Goal: Ask a question

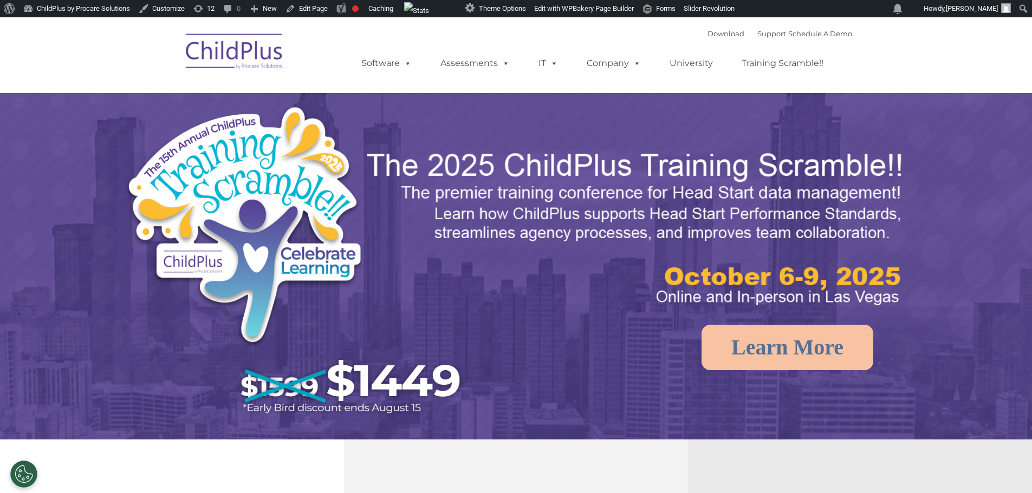
select select "MEDIUM"
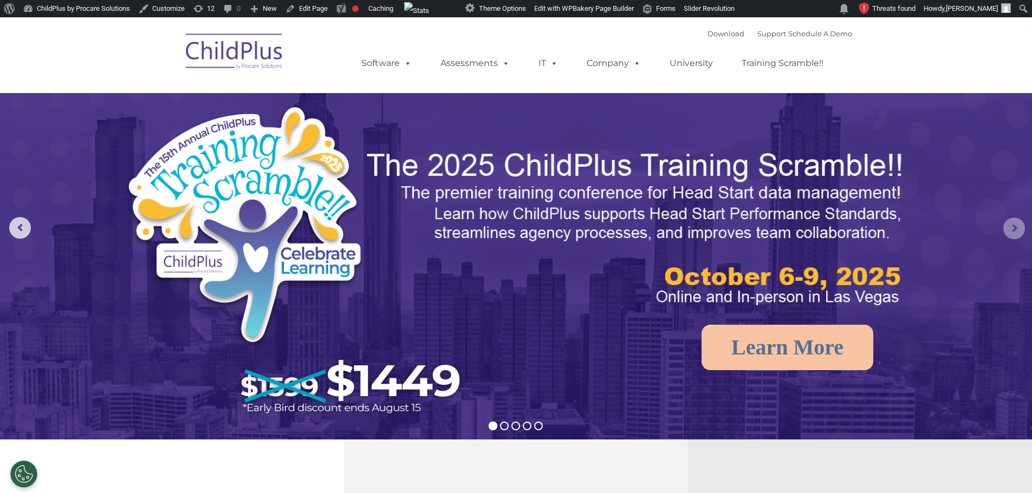
click at [1014, 229] on rs-arrow at bounding box center [1014, 229] width 22 height 22
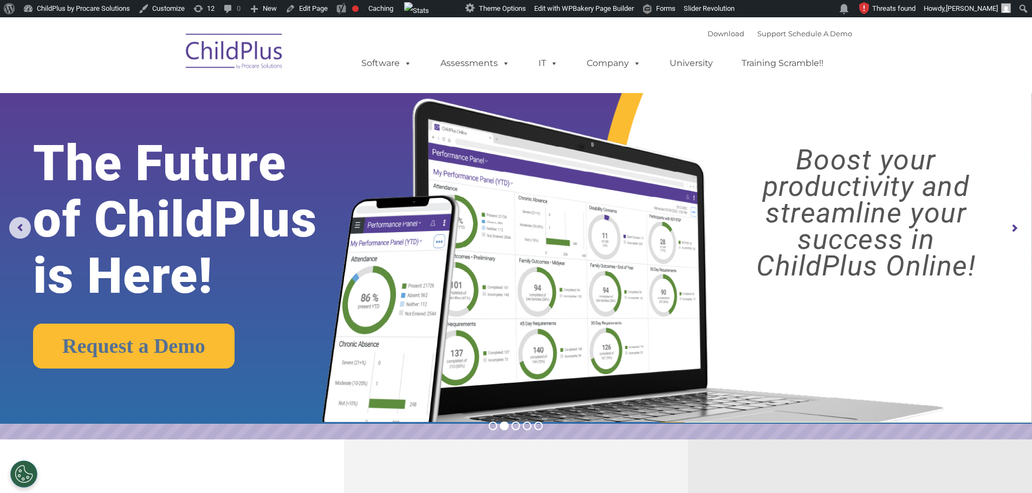
click at [1014, 229] on rs-arrow at bounding box center [1014, 229] width 22 height 22
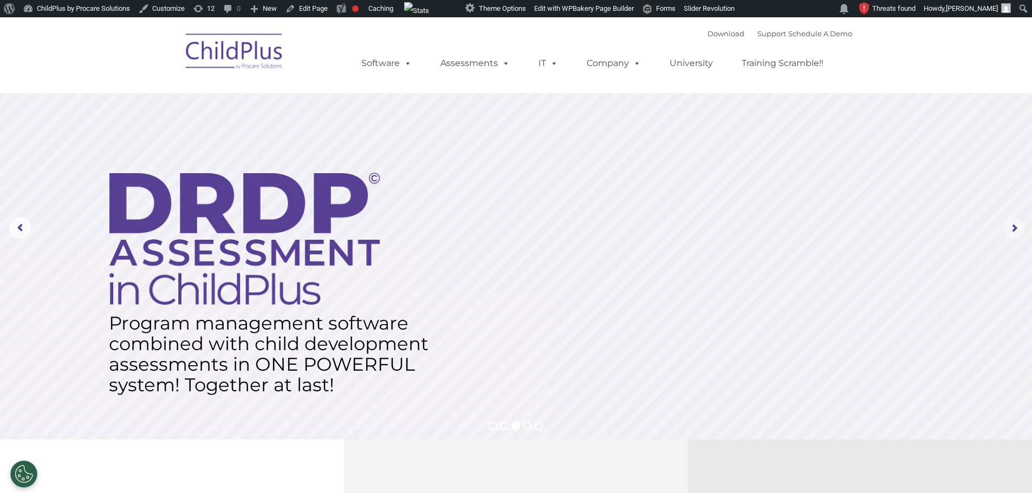
click at [1014, 229] on rs-arrow at bounding box center [1014, 229] width 22 height 22
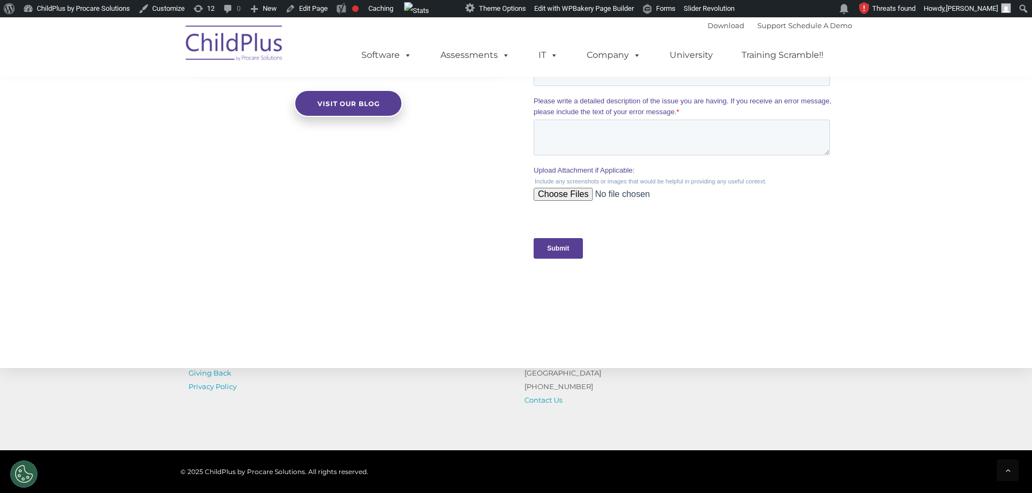
scroll to position [1087, 0]
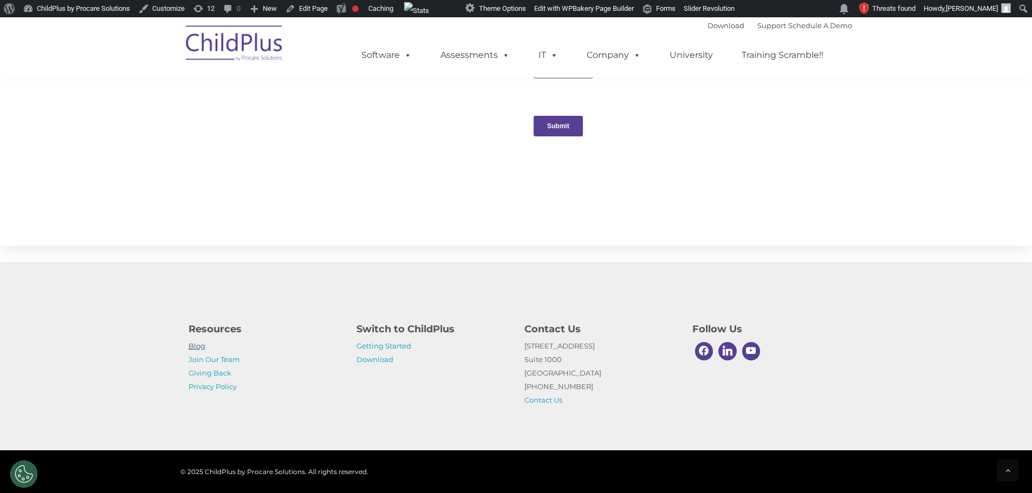
click at [198, 343] on link "Blog" at bounding box center [197, 346] width 17 height 9
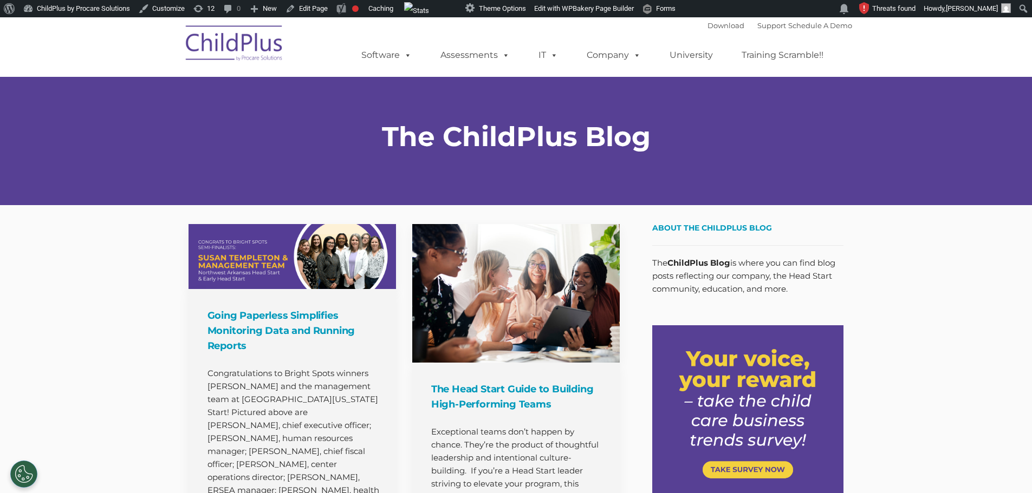
click at [246, 59] on img at bounding box center [234, 45] width 108 height 54
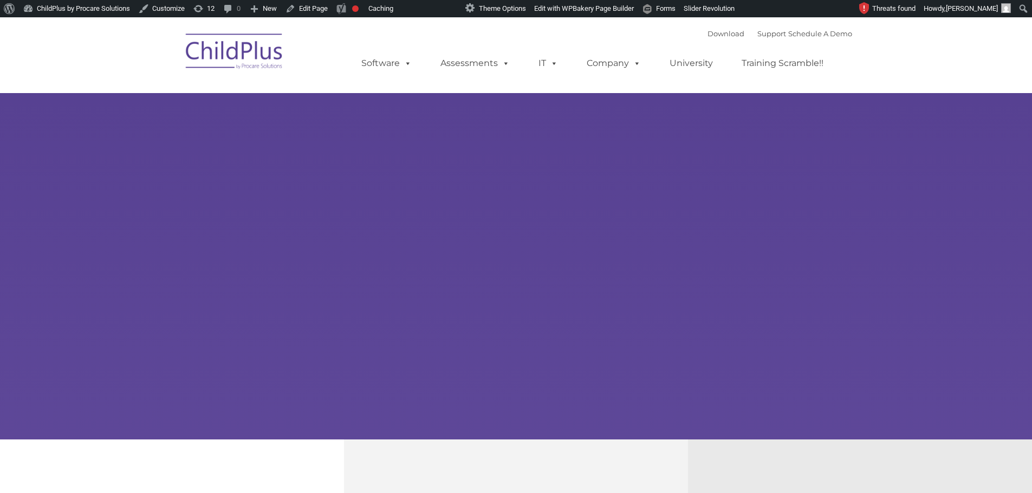
type input ""
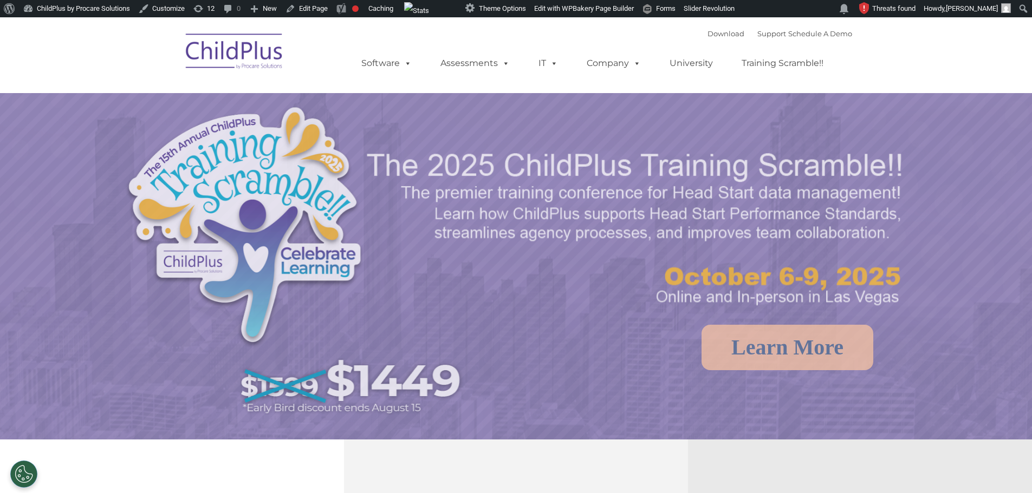
select select "MEDIUM"
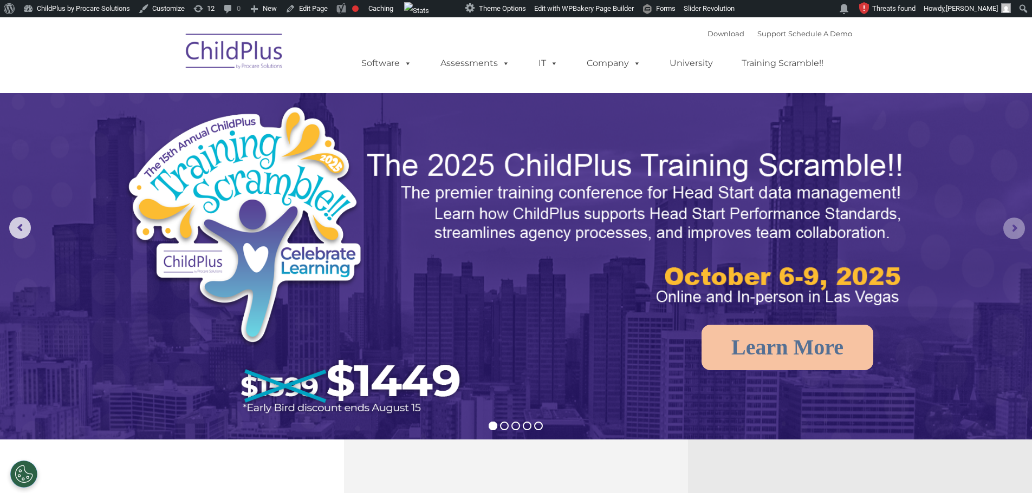
click at [1015, 220] on rs-arrow at bounding box center [1014, 229] width 22 height 22
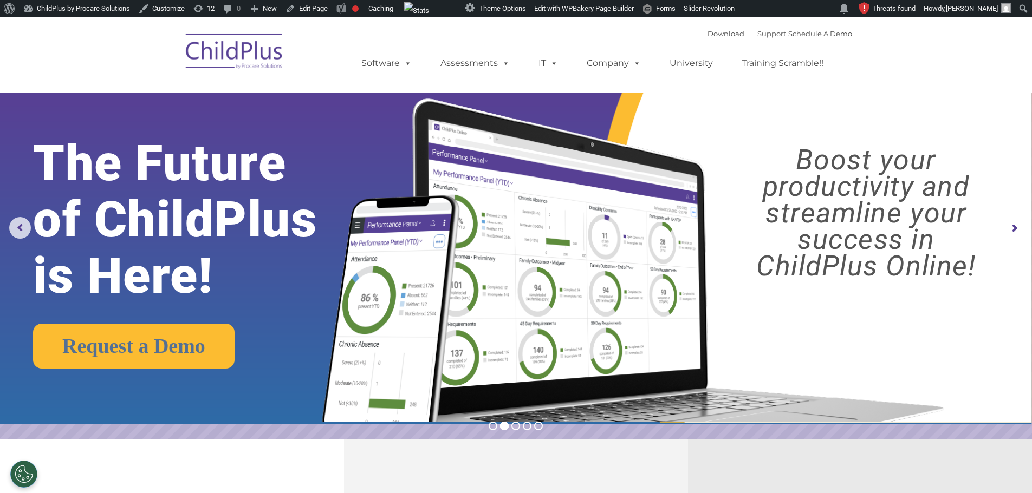
click at [1015, 224] on rs-arrow at bounding box center [1014, 229] width 22 height 22
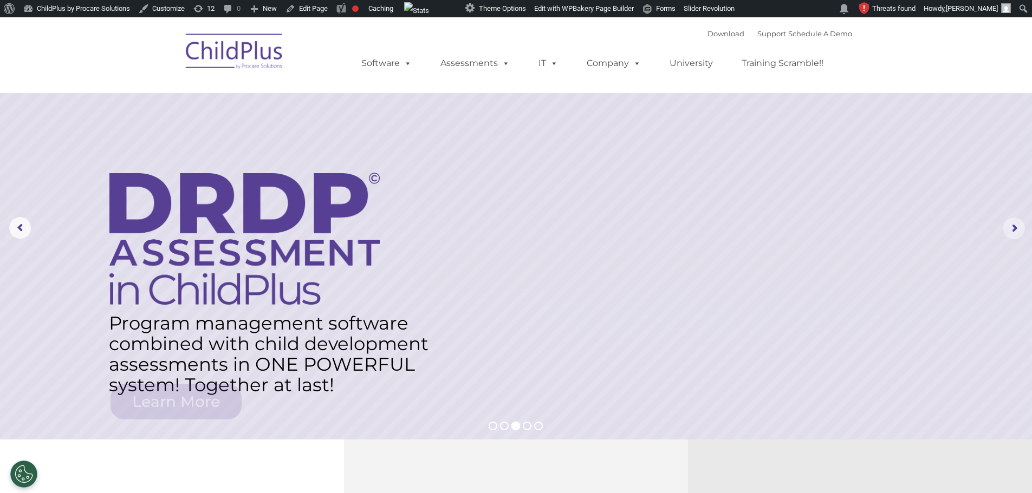
click at [1021, 226] on rs-arrow at bounding box center [1014, 229] width 22 height 22
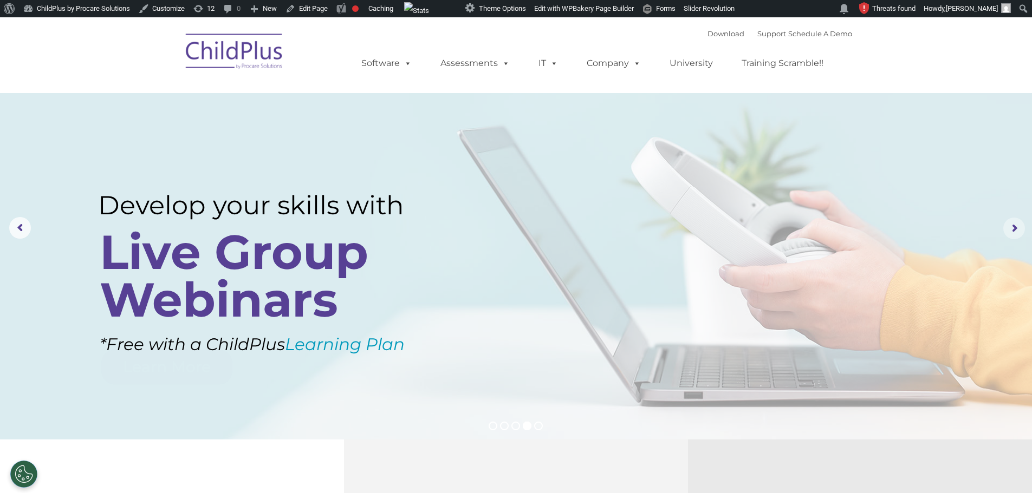
click at [1015, 228] on rs-arrow at bounding box center [1014, 229] width 22 height 22
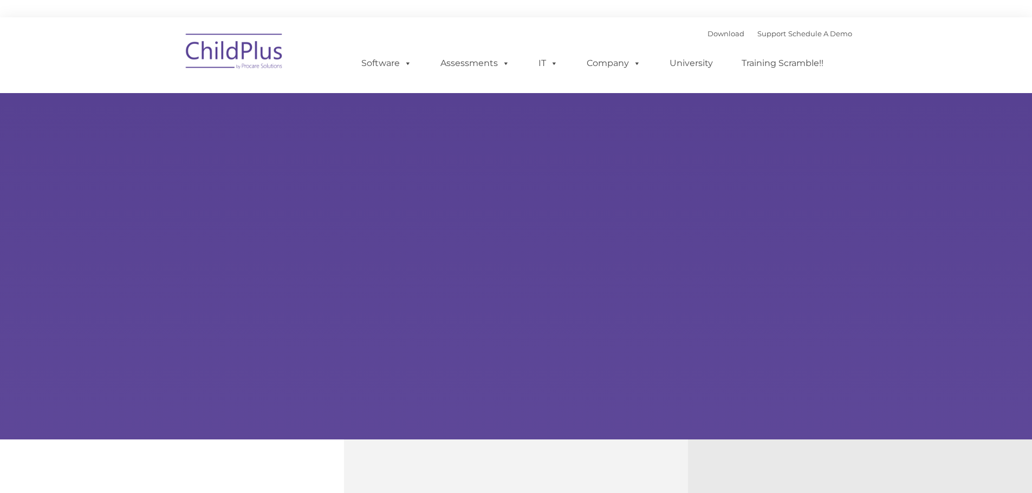
type input ""
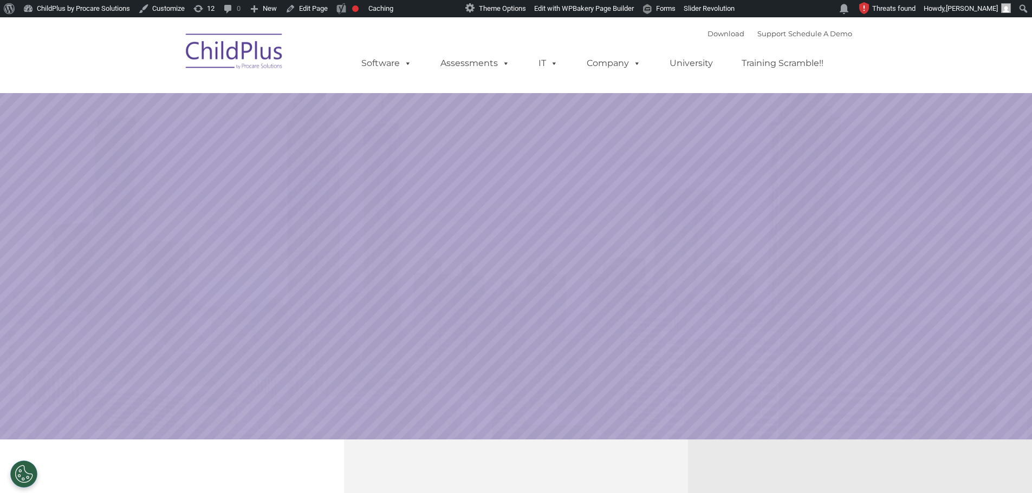
select select "MEDIUM"
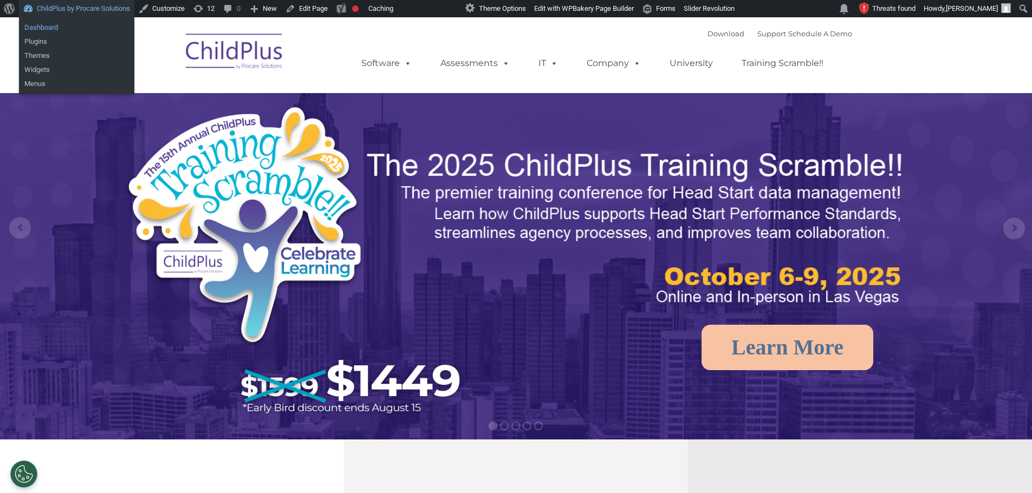
click at [72, 22] on link "Dashboard" at bounding box center [76, 28] width 115 height 14
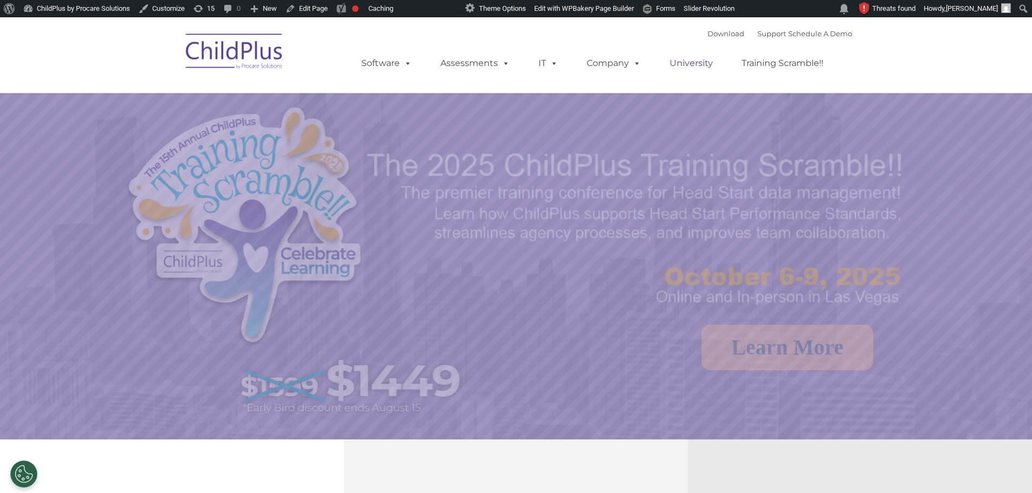
select select "MEDIUM"
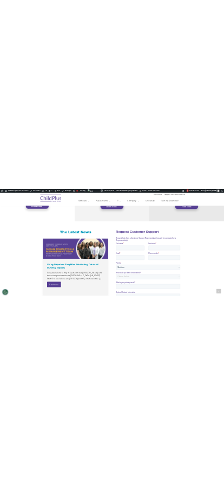
scroll to position [547, 0]
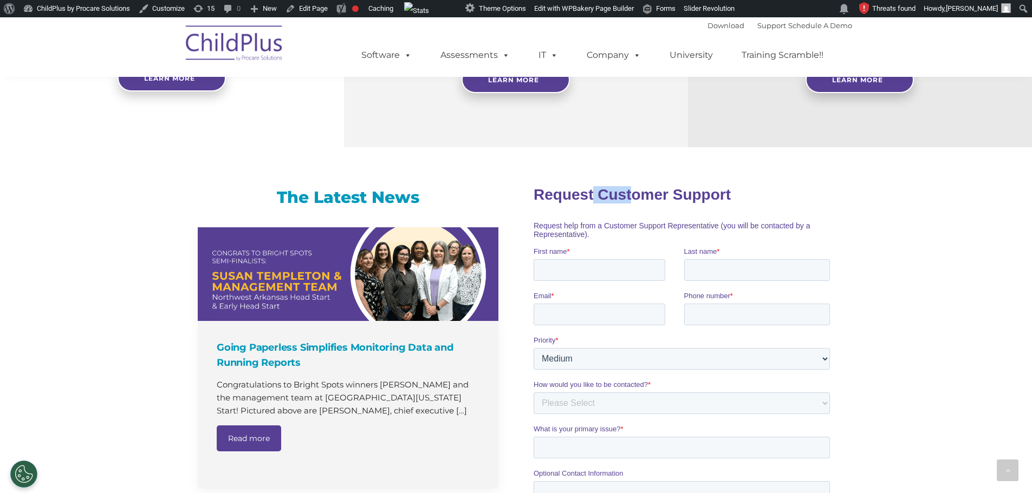
drag, startPoint x: 618, startPoint y: 197, endPoint x: 584, endPoint y: 196, distance: 33.6
click at [584, 196] on span "Request Customer Support" at bounding box center [632, 194] width 197 height 17
drag, startPoint x: 615, startPoint y: 198, endPoint x: 578, endPoint y: 195, distance: 37.5
click at [578, 195] on span "Request Customer Support" at bounding box center [632, 194] width 197 height 17
